Goal: Task Accomplishment & Management: Manage account settings

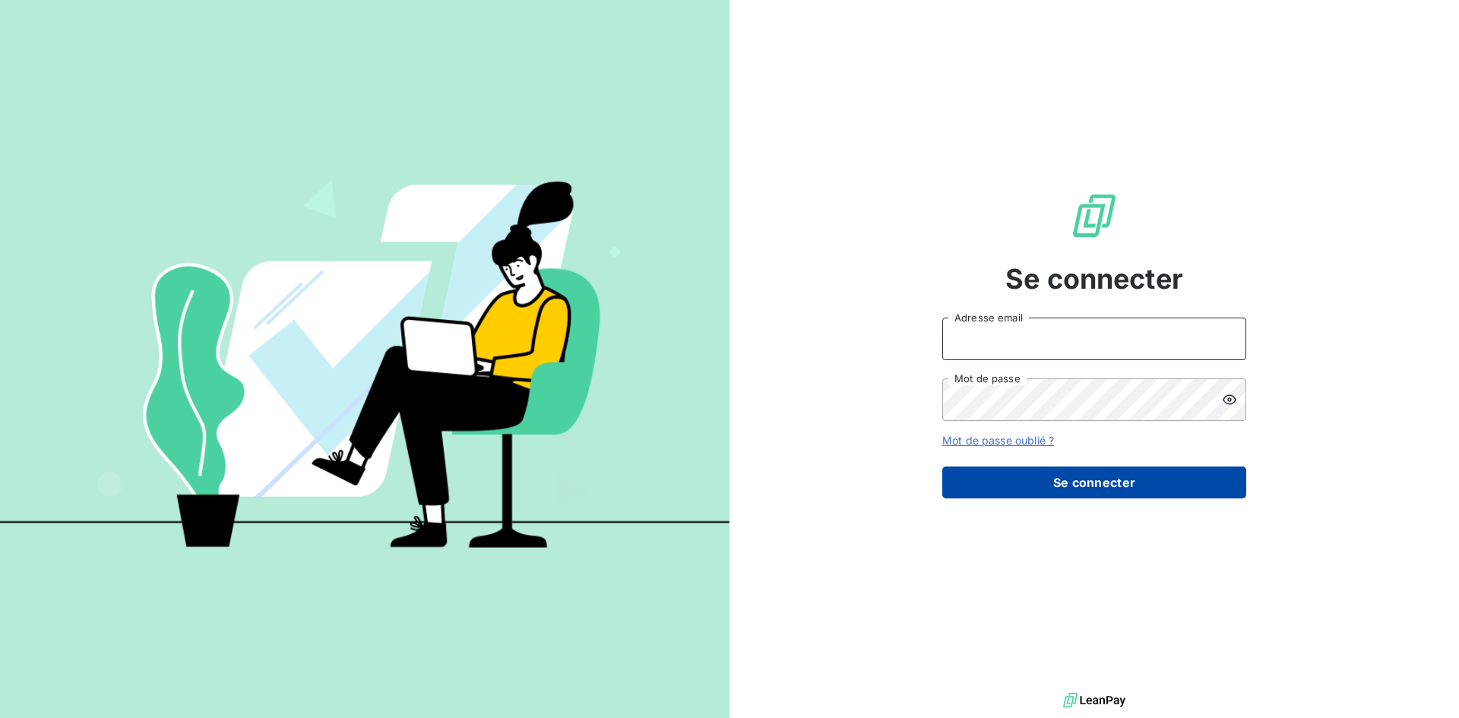
type input "[EMAIL_ADDRESS][DOMAIN_NAME]"
click at [1197, 479] on button "Se connecter" at bounding box center [1094, 483] width 304 height 32
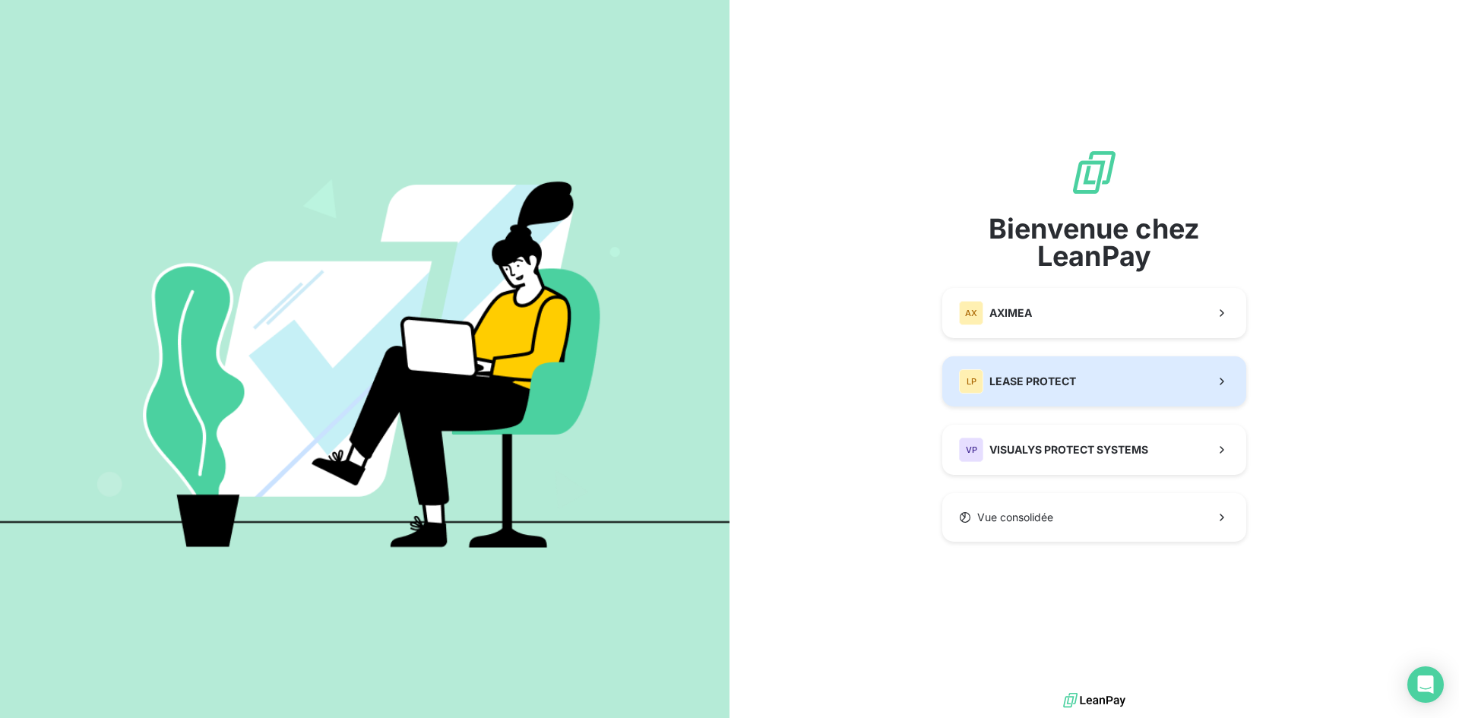
click at [1118, 380] on button "LP LEASE PROTECT" at bounding box center [1094, 381] width 304 height 50
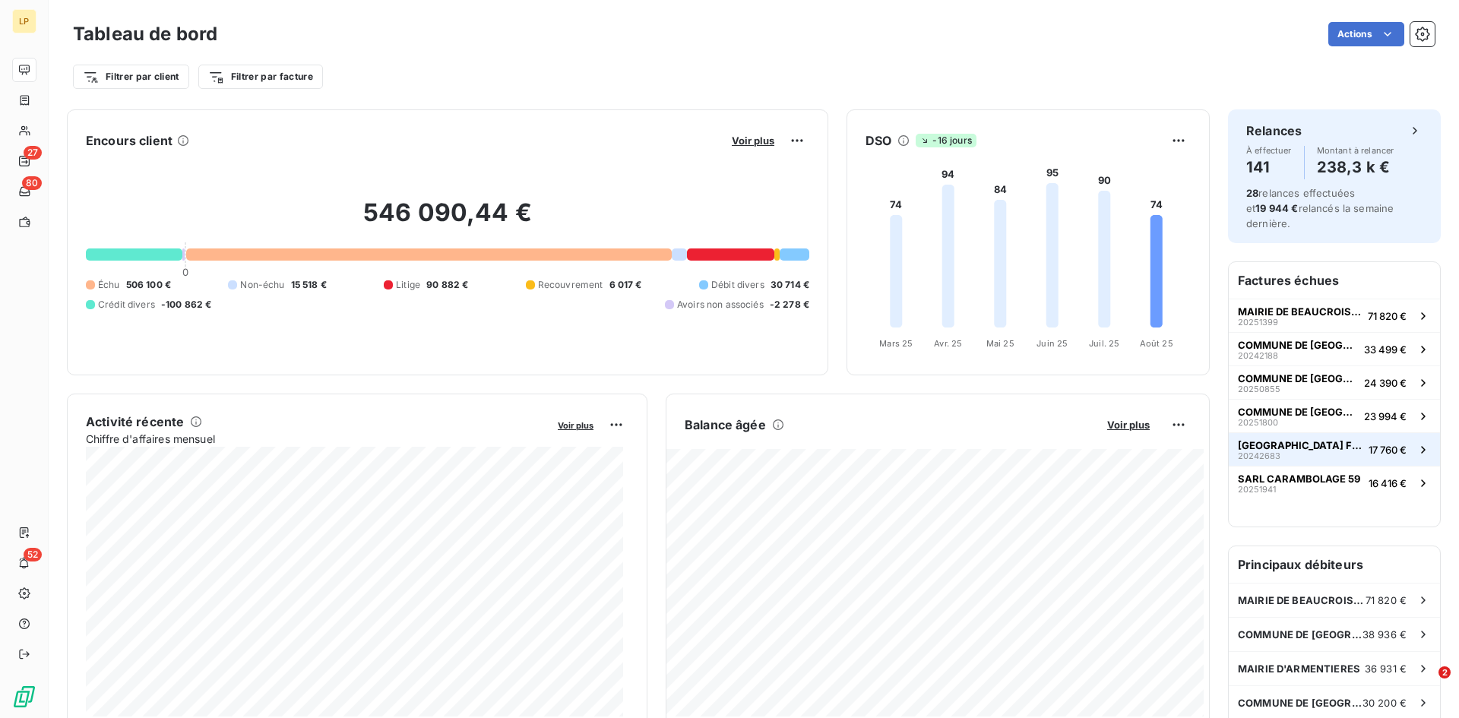
click at [1341, 448] on button "MAIRIE DE COURCELLES FREMOY 20242683 17 760 €" at bounding box center [1334, 448] width 211 height 33
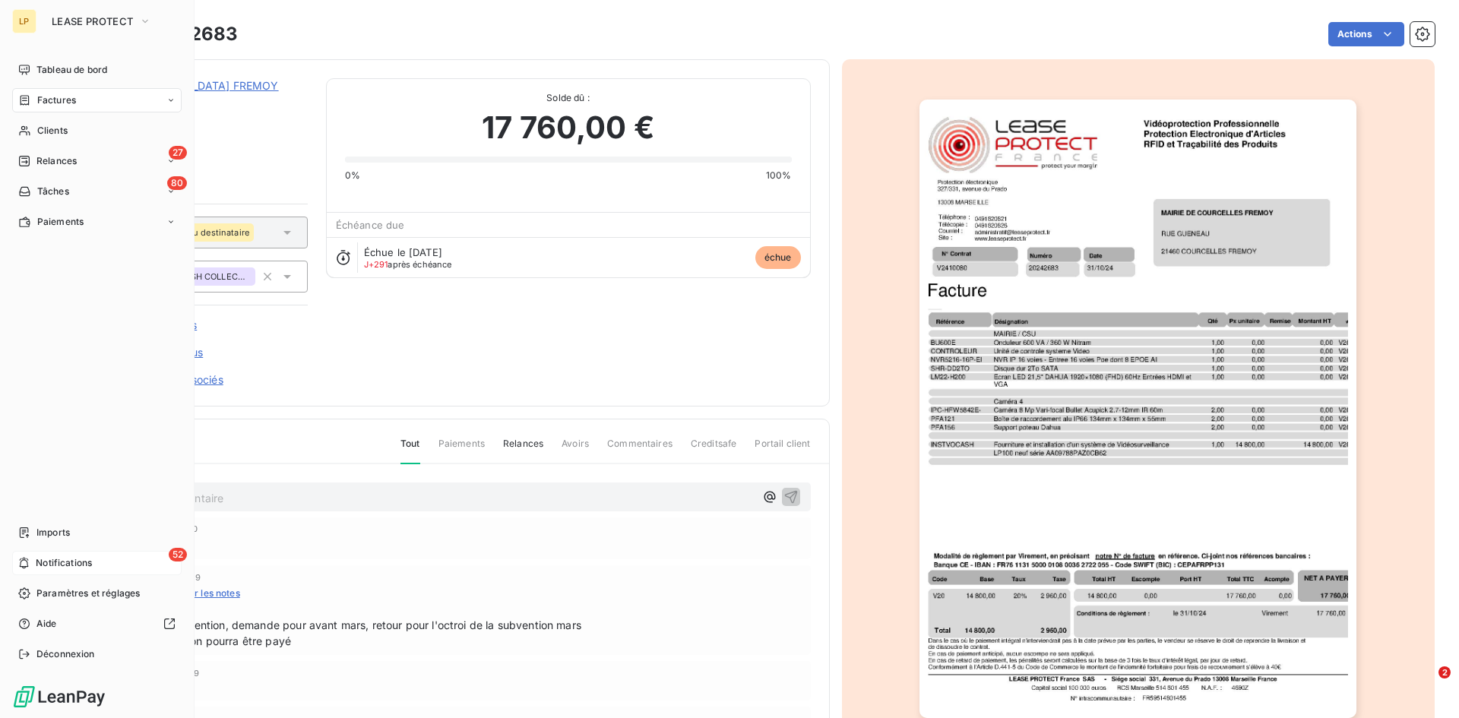
click at [66, 565] on span "Notifications" at bounding box center [64, 563] width 56 height 14
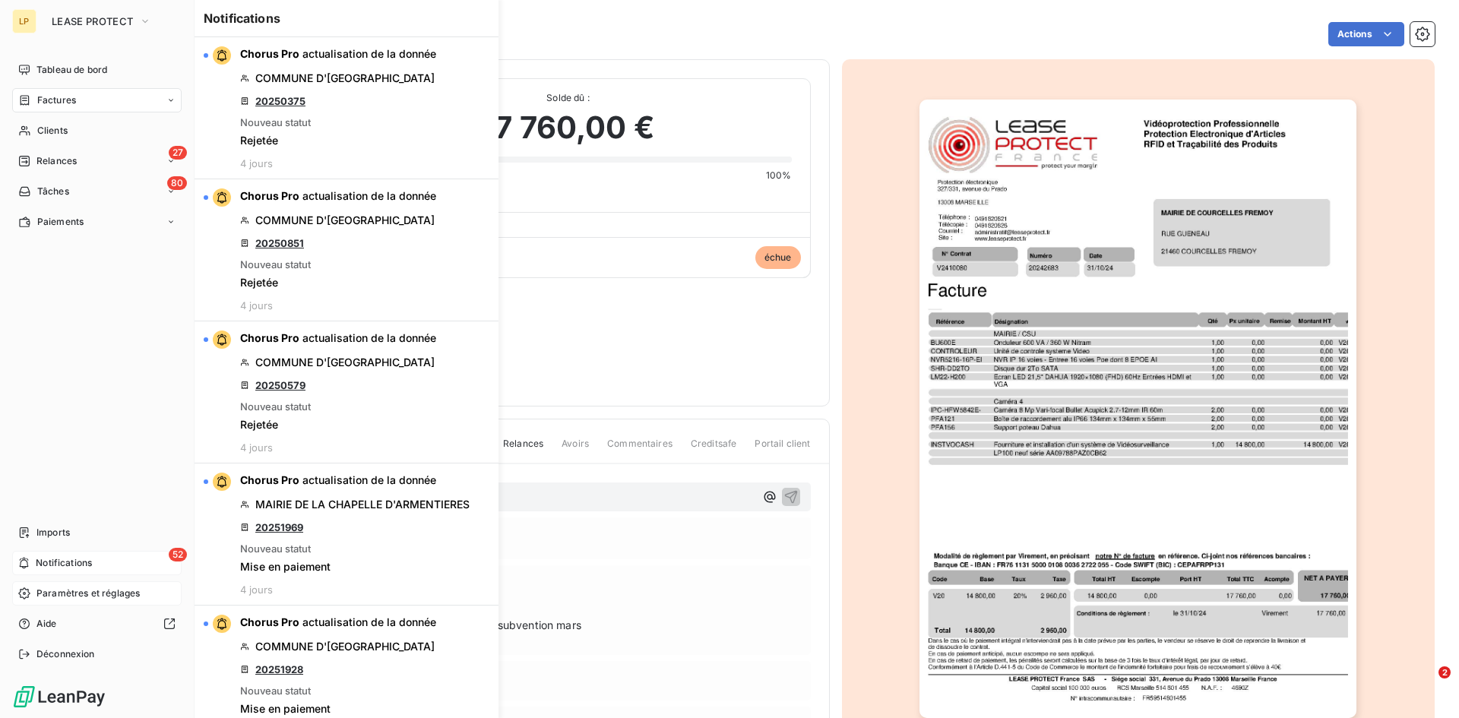
click at [82, 590] on span "Paramètres et réglages" at bounding box center [87, 594] width 103 height 14
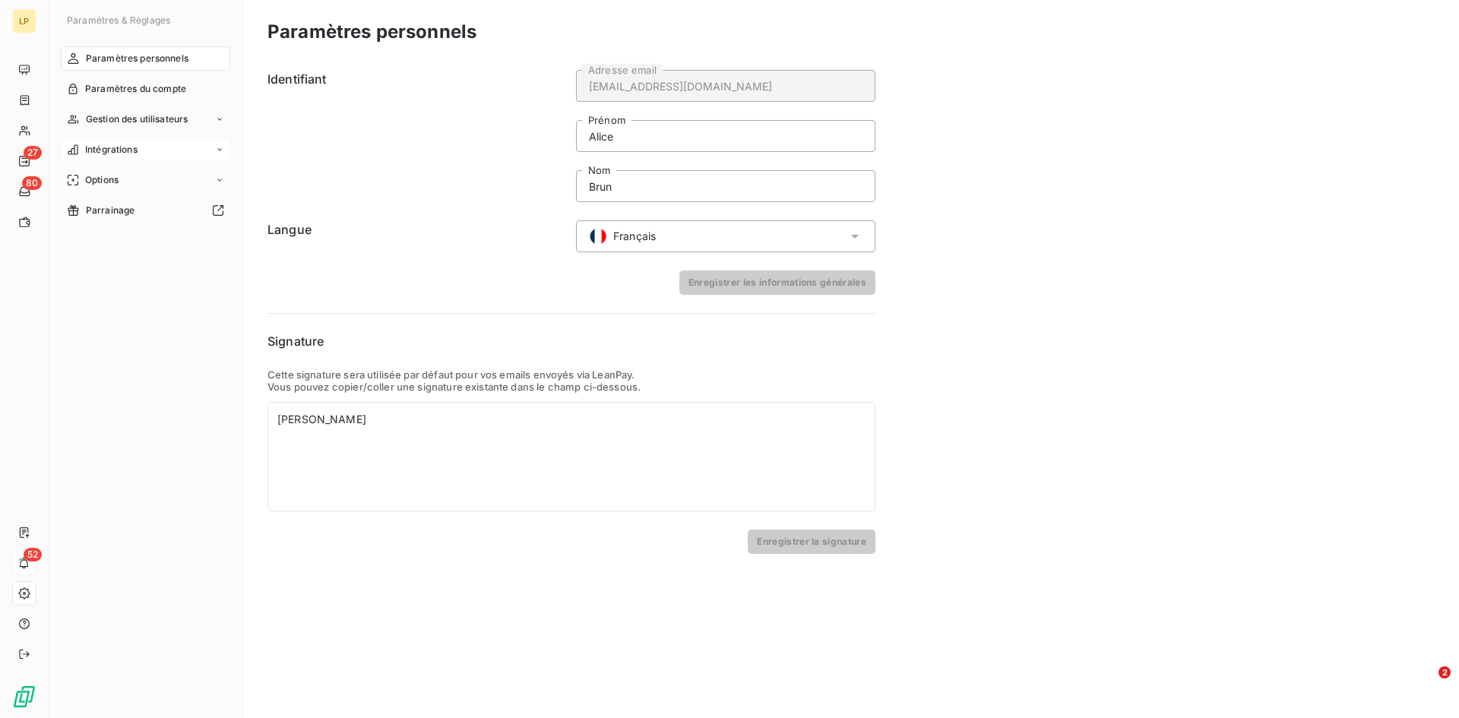
click at [114, 140] on div "Intégrations" at bounding box center [145, 150] width 169 height 24
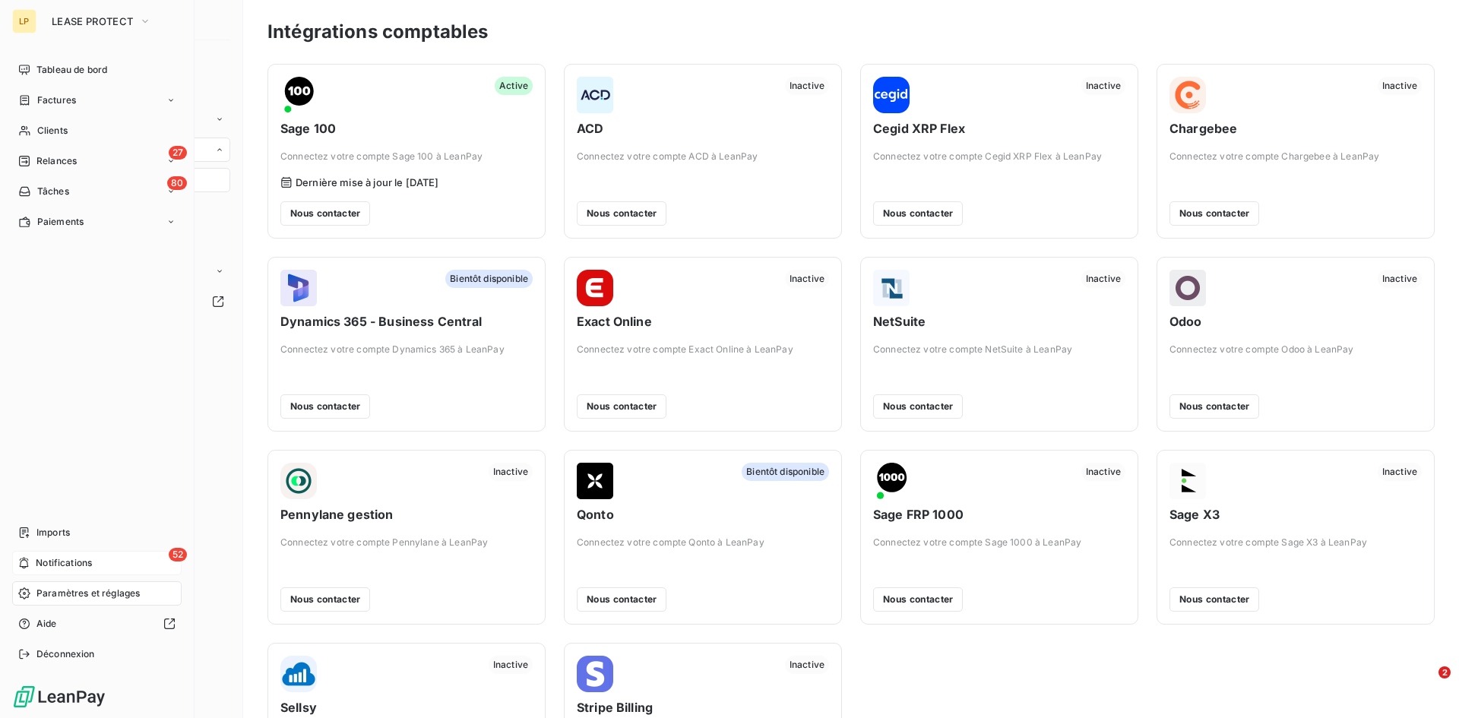
click at [98, 573] on div "52 Notifications" at bounding box center [96, 563] width 169 height 24
click at [98, 164] on div "27 Relances" at bounding box center [96, 161] width 169 height 24
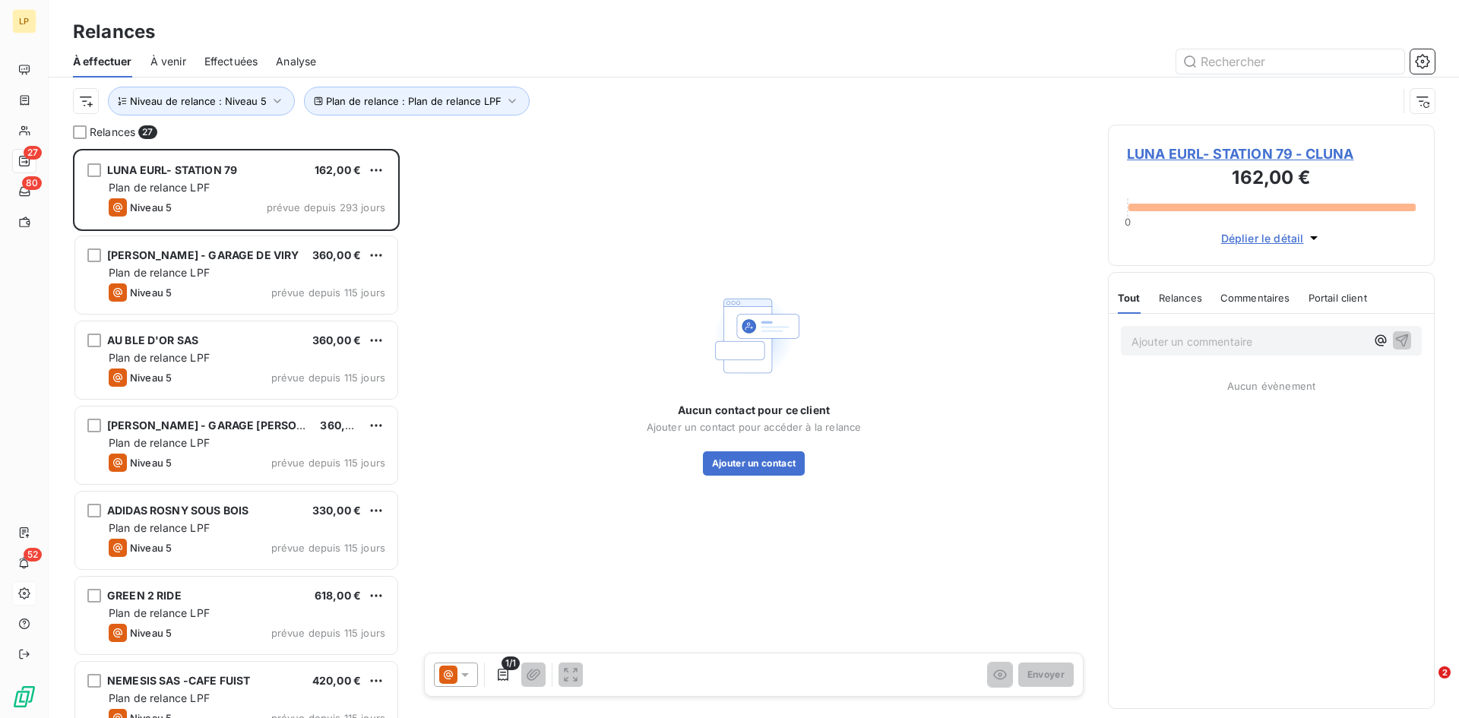
scroll to position [558, 315]
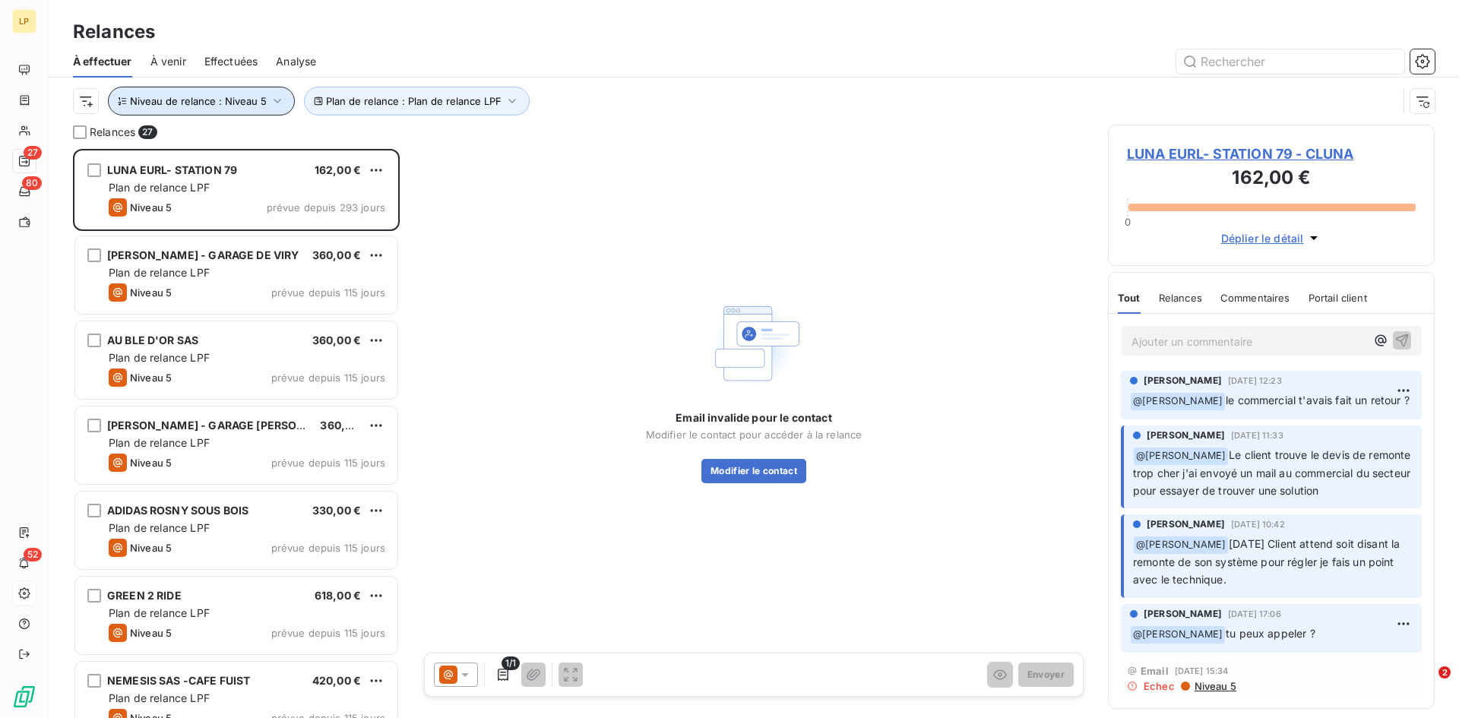
click at [246, 103] on span "Niveau de relance : Niveau 5" at bounding box center [198, 101] width 137 height 12
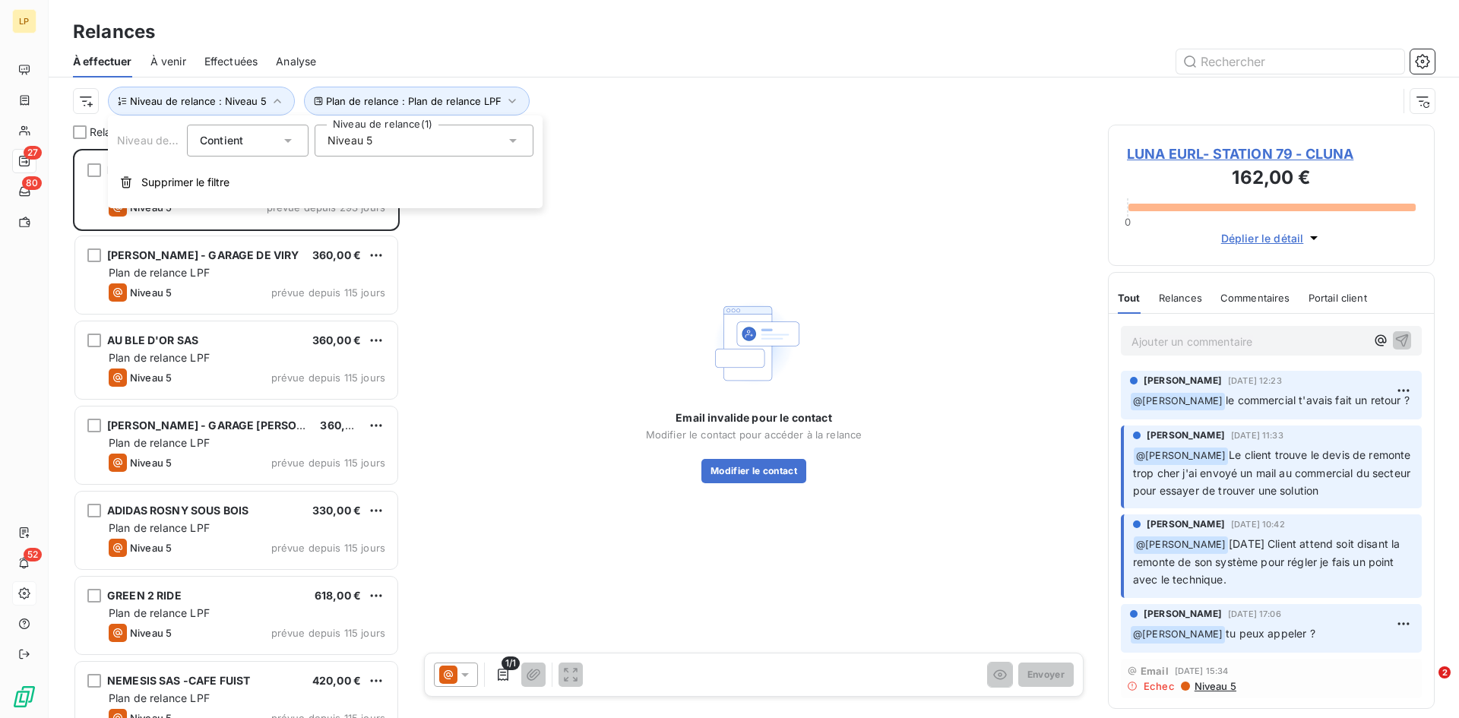
click at [377, 150] on div "Niveau 5" at bounding box center [424, 141] width 219 height 32
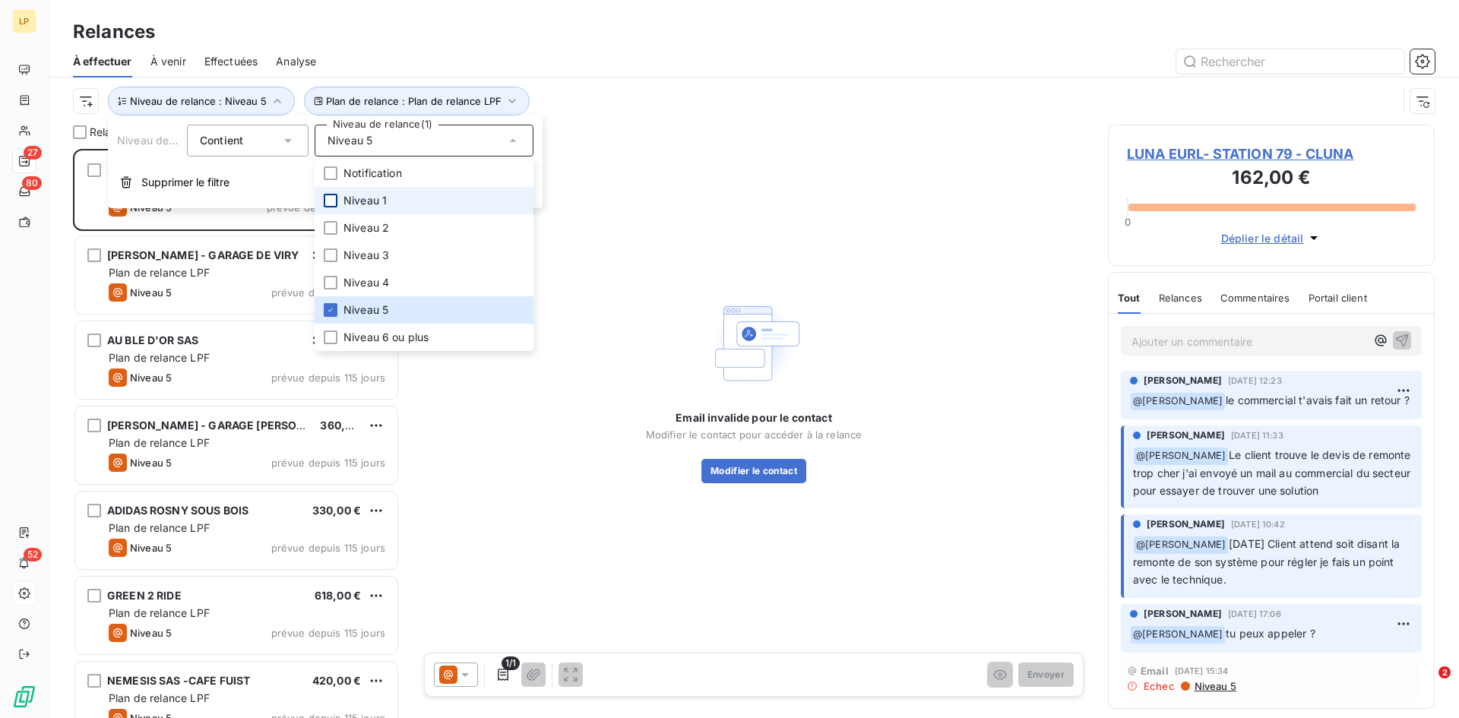
click at [337, 204] on div at bounding box center [331, 201] width 14 height 14
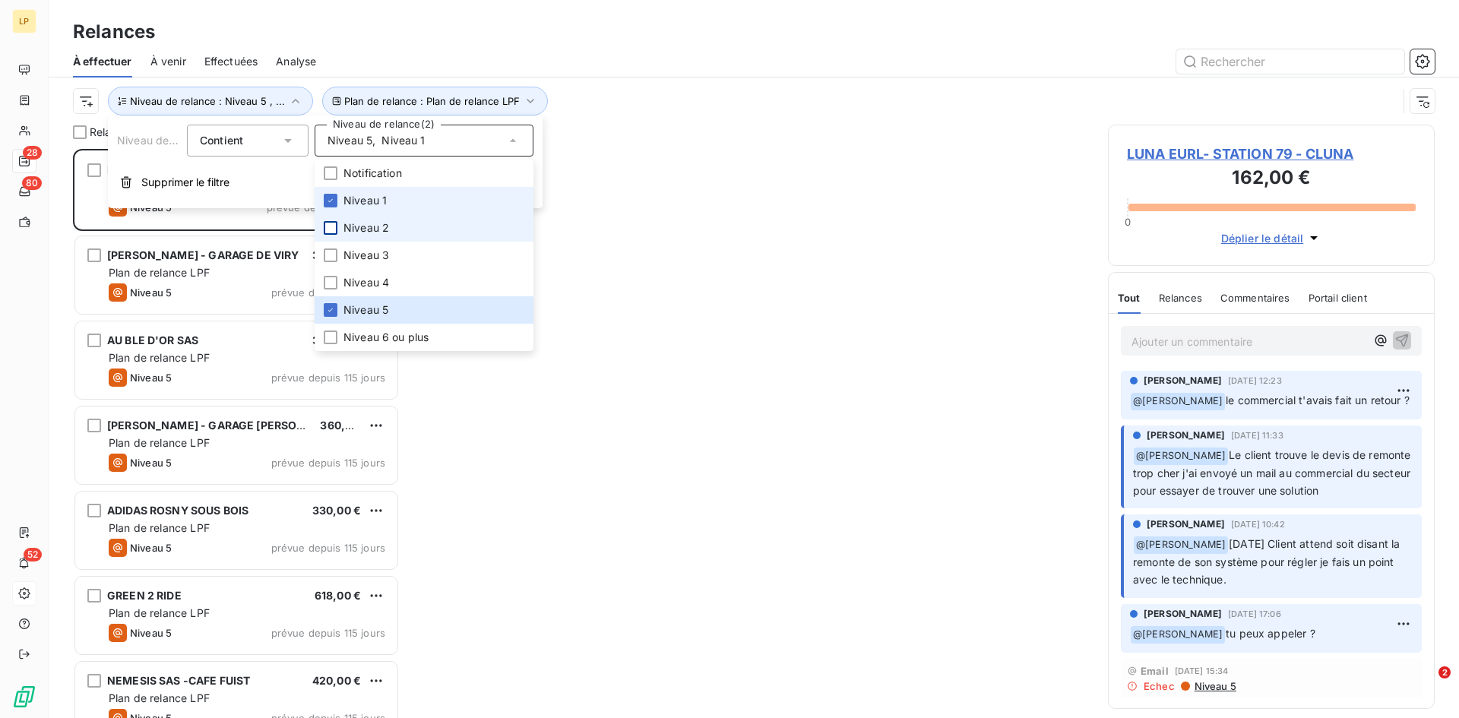
click at [332, 223] on div at bounding box center [331, 228] width 14 height 14
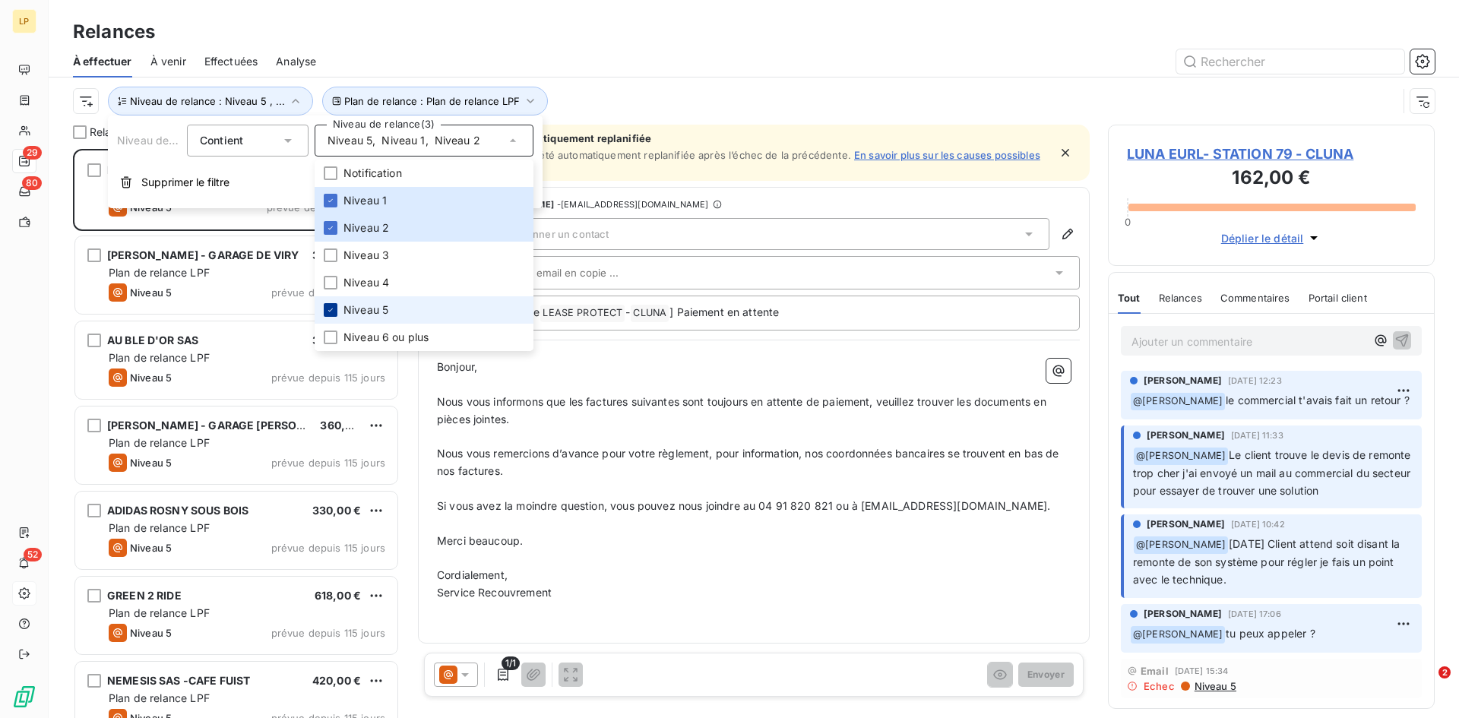
click at [336, 311] on div at bounding box center [331, 310] width 14 height 14
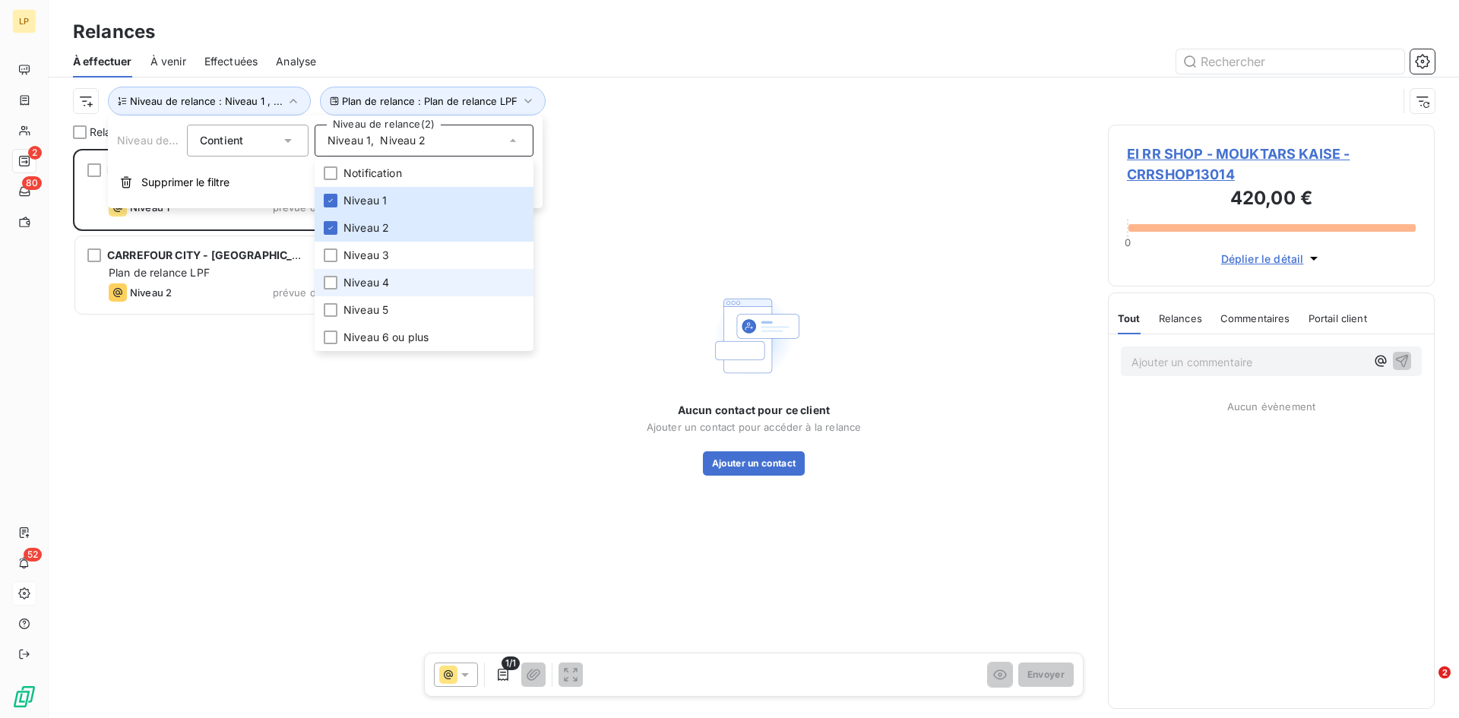
scroll to position [558, 315]
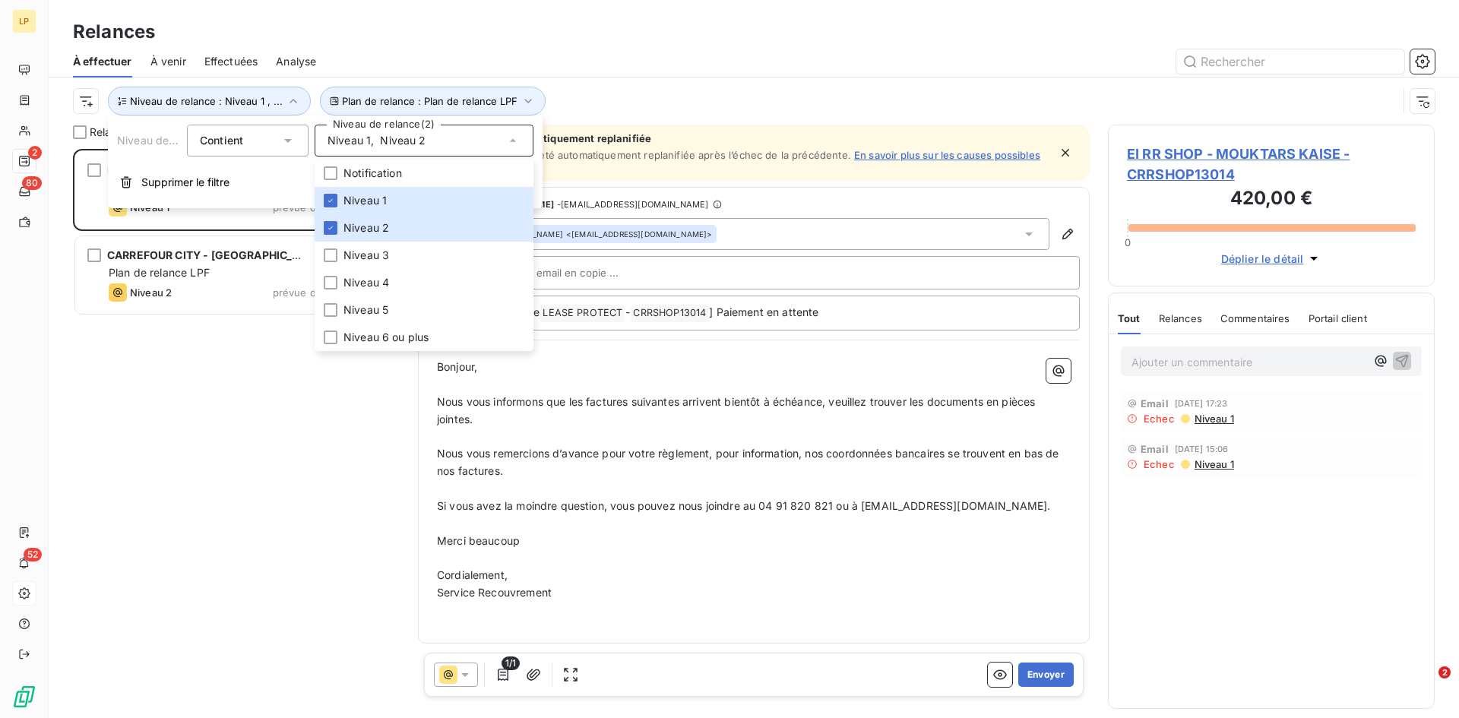
click at [597, 65] on div at bounding box center [884, 61] width 1100 height 24
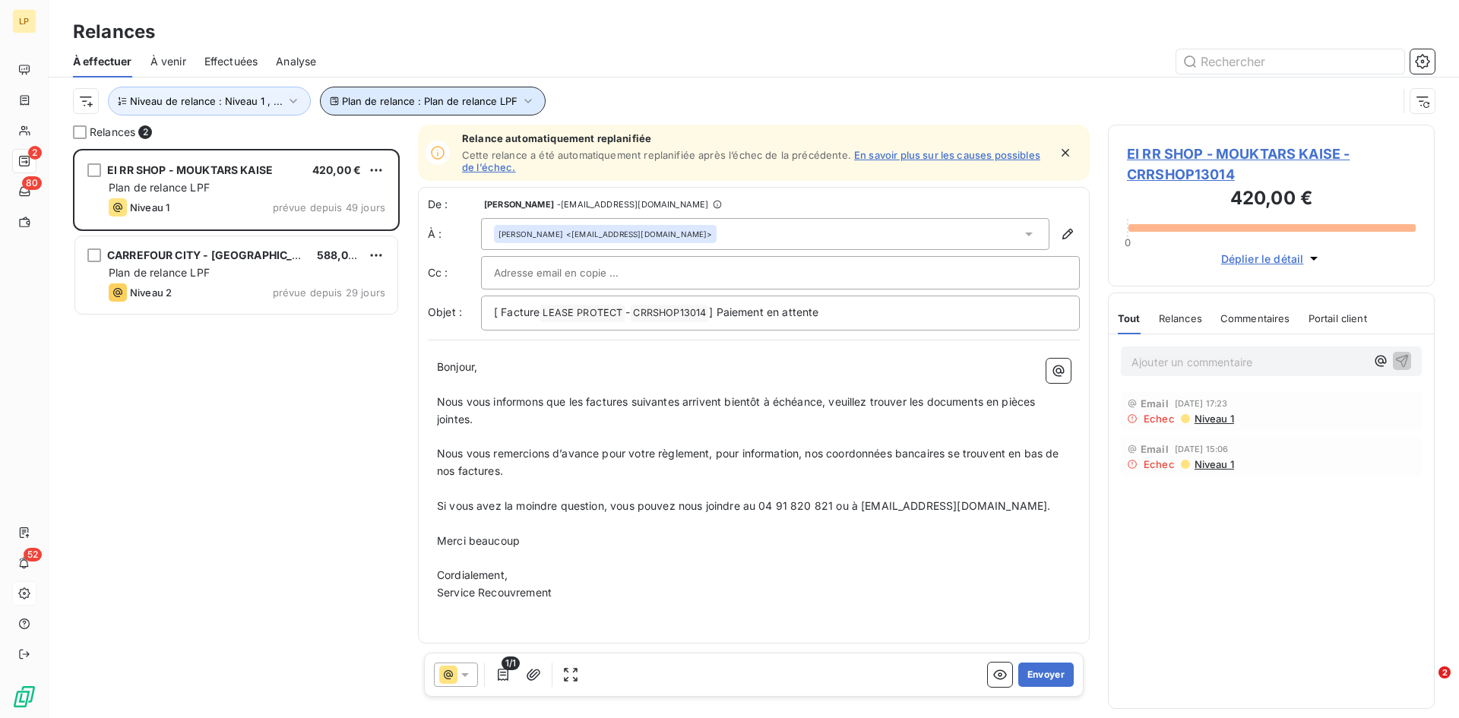
click at [500, 97] on span "Plan de relance : Plan de relance LPF" at bounding box center [430, 101] width 176 height 12
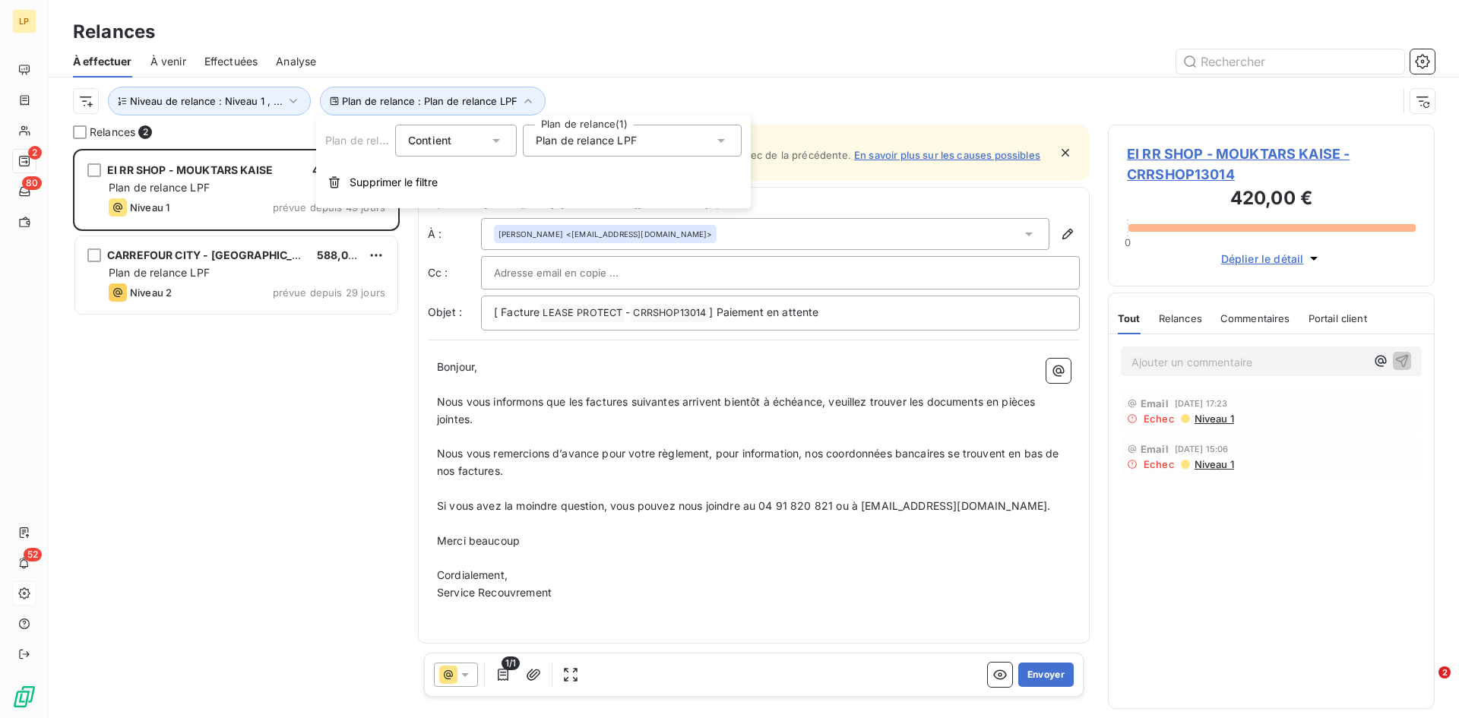
click at [647, 65] on div at bounding box center [884, 61] width 1100 height 24
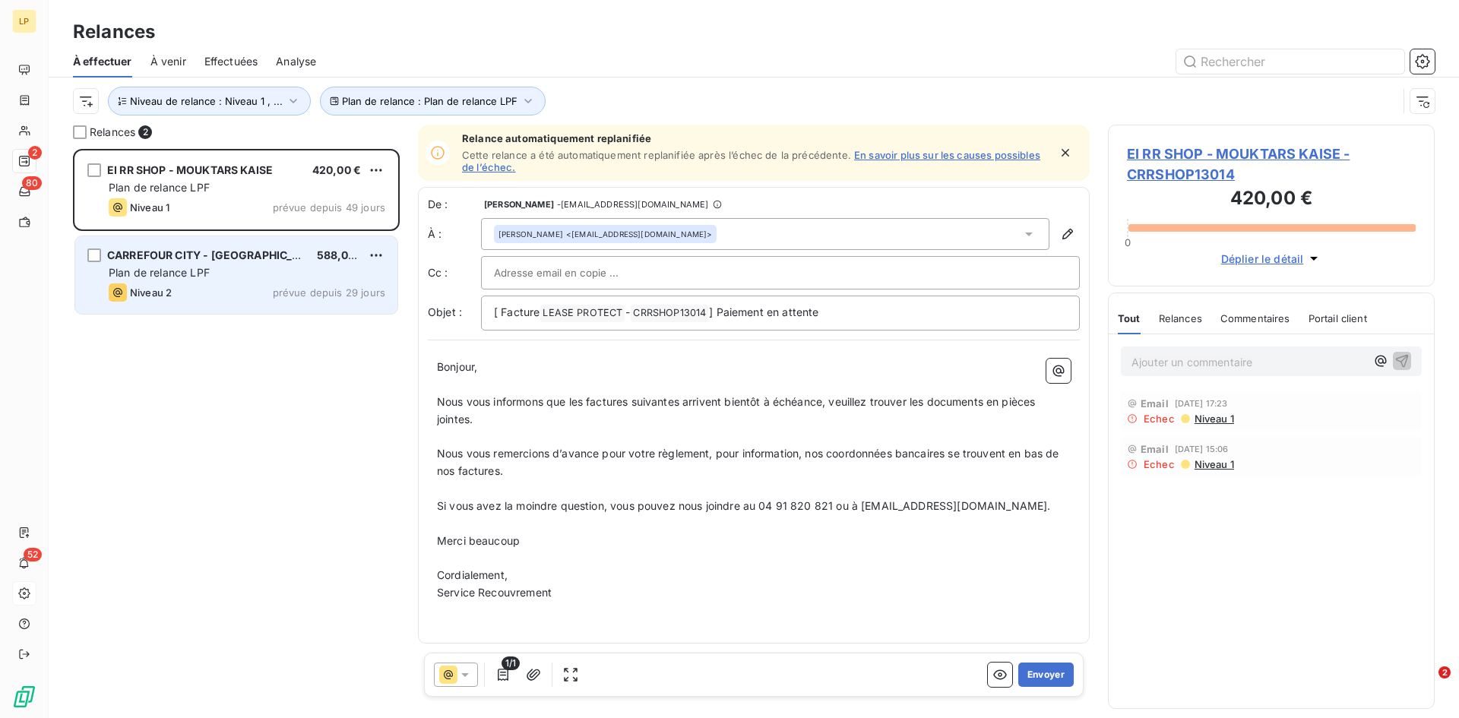
click at [209, 282] on div "CARREFOUR CITY - SARL NIKOLAS 588,00 € Plan de relance LPF Niveau 2 prévue depu…" at bounding box center [236, 275] width 322 height 78
